Goal: Task Accomplishment & Management: Complete application form

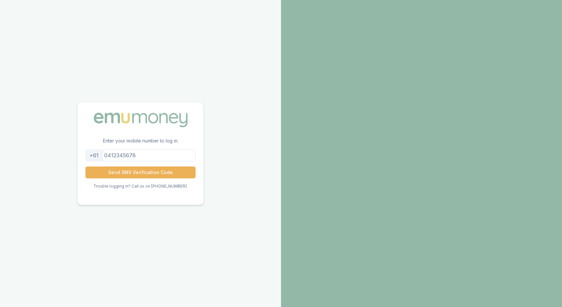
click at [140, 156] on input "tel" at bounding box center [141, 155] width 110 height 12
type input "0430388377"
click at [139, 174] on button "Send SMS Verification Code" at bounding box center [141, 172] width 110 height 12
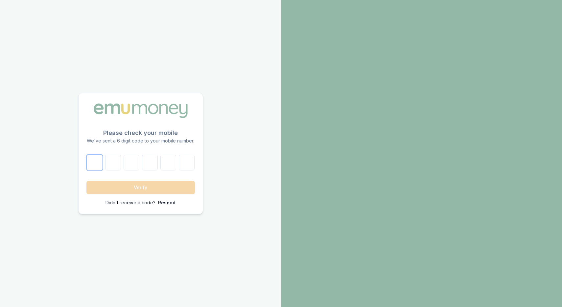
click at [98, 162] on input "number" at bounding box center [95, 163] width 16 height 16
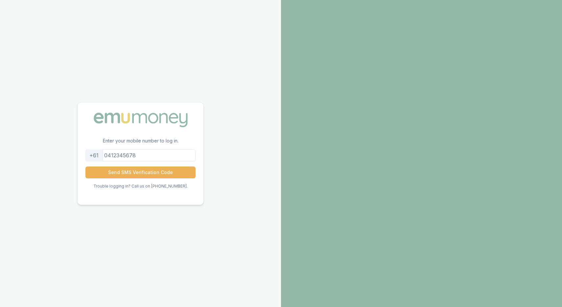
click at [160, 159] on input "tel" at bounding box center [141, 155] width 110 height 12
type input "0430388377"
click at [147, 173] on button "Send SMS Verification Code" at bounding box center [141, 172] width 110 height 12
click at [148, 170] on button "Send SMS Verification Code" at bounding box center [141, 172] width 110 height 12
click at [129, 158] on input "tel" at bounding box center [141, 155] width 110 height 12
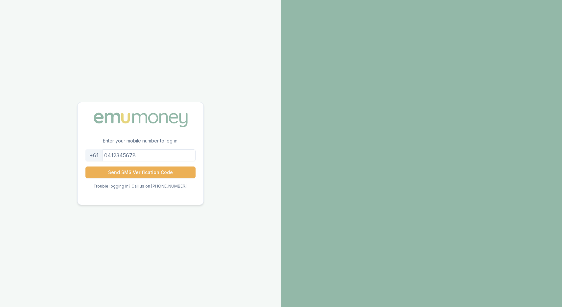
type input "0430388377"
click at [139, 176] on button "Send SMS Verification Code" at bounding box center [141, 172] width 110 height 12
click at [152, 151] on input "tel" at bounding box center [141, 155] width 110 height 12
type input "0430388377"
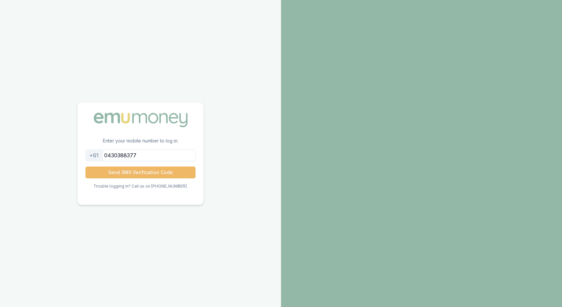
click at [141, 171] on button "Send SMS Verification Code" at bounding box center [141, 172] width 110 height 12
click at [120, 155] on input "tel" at bounding box center [141, 155] width 110 height 12
click at [131, 174] on button "Send SMS Verification Code" at bounding box center [141, 172] width 110 height 12
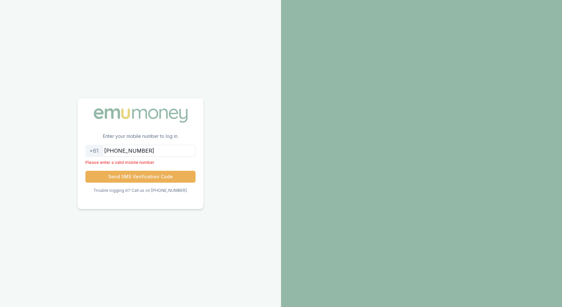
drag, startPoint x: 120, startPoint y: 150, endPoint x: 103, endPoint y: 148, distance: 16.9
click at [105, 149] on div "+61 +61430388377" at bounding box center [141, 151] width 110 height 12
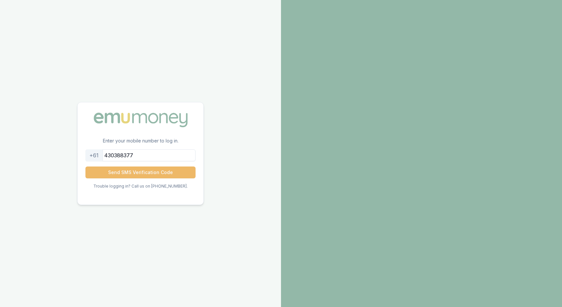
type input "430388377"
click at [124, 170] on button "Send SMS Verification Code" at bounding box center [141, 172] width 110 height 12
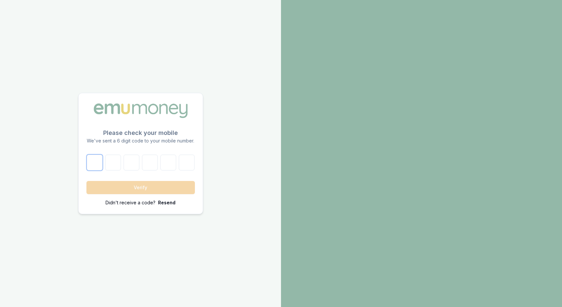
click at [98, 160] on input "number" at bounding box center [95, 163] width 16 height 16
type input "5"
type input "0"
type input "1"
type input "2"
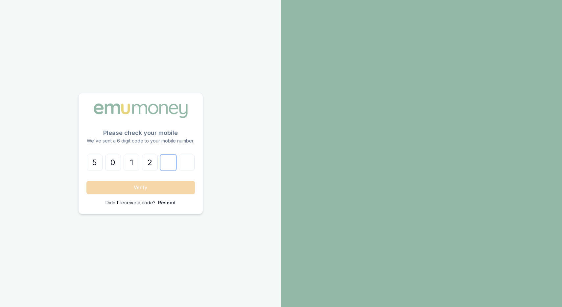
type input "9"
type input "0"
click at [95, 184] on button "Verify" at bounding box center [140, 187] width 109 height 13
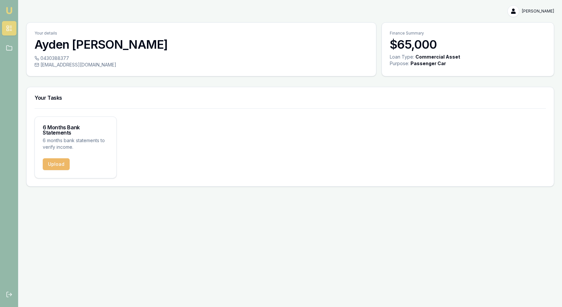
click at [56, 158] on button "Upload" at bounding box center [56, 164] width 27 height 12
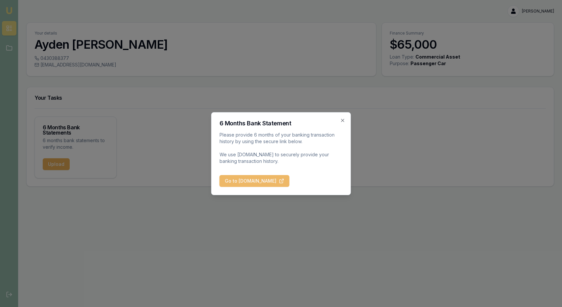
click at [286, 183] on button "Go to BankStatements.com.au" at bounding box center [255, 181] width 70 height 12
